Goal: Check status: Check status

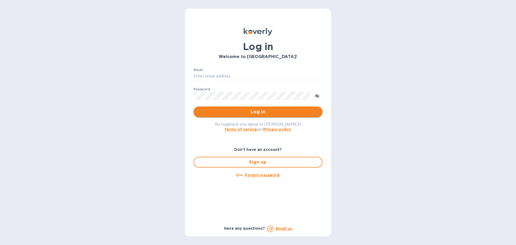
type input "[EMAIL_ADDRESS][DOMAIN_NAME]"
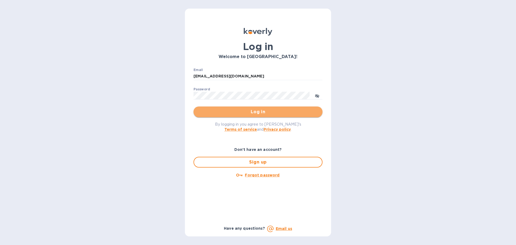
click at [258, 113] on span "Log in" at bounding box center [258, 112] width 120 height 6
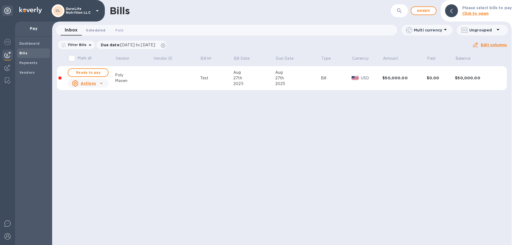
drag, startPoint x: 100, startPoint y: 32, endPoint x: 103, endPoint y: 33, distance: 3.1
click at [100, 32] on span "Scheduled 0" at bounding box center [95, 30] width 19 height 6
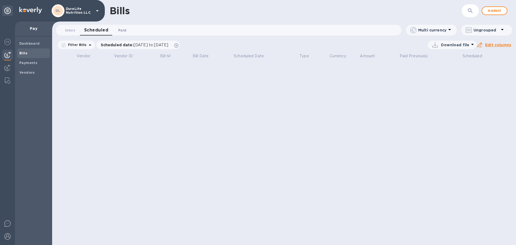
click at [124, 32] on span "Paid 0" at bounding box center [122, 30] width 8 height 6
